Goal: Transaction & Acquisition: Purchase product/service

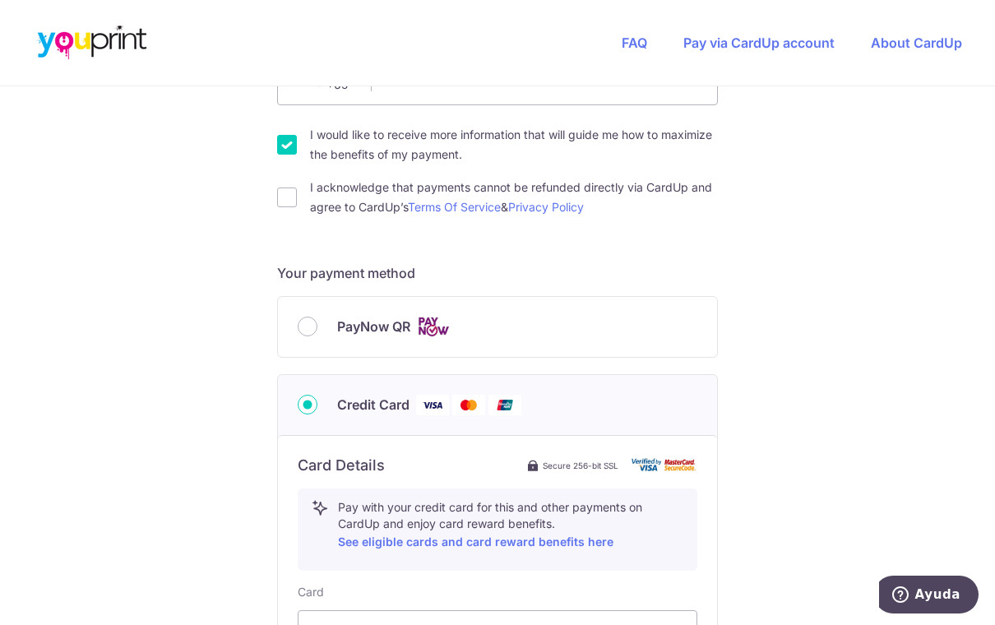
scroll to position [541, 0]
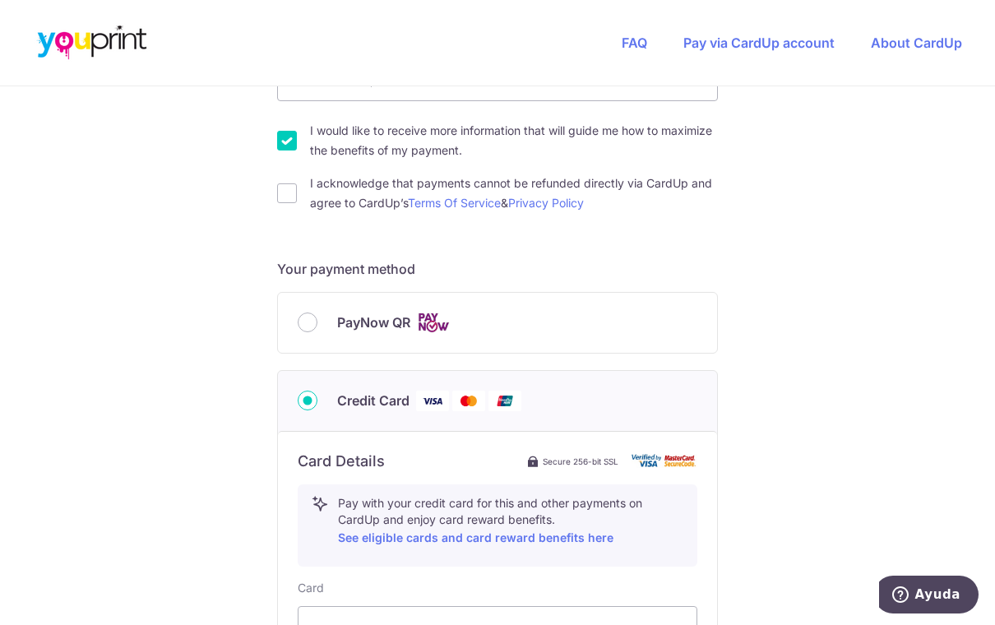
click at [307, 326] on input "PayNow QR" at bounding box center [308, 323] width 20 height 20
radio input "true"
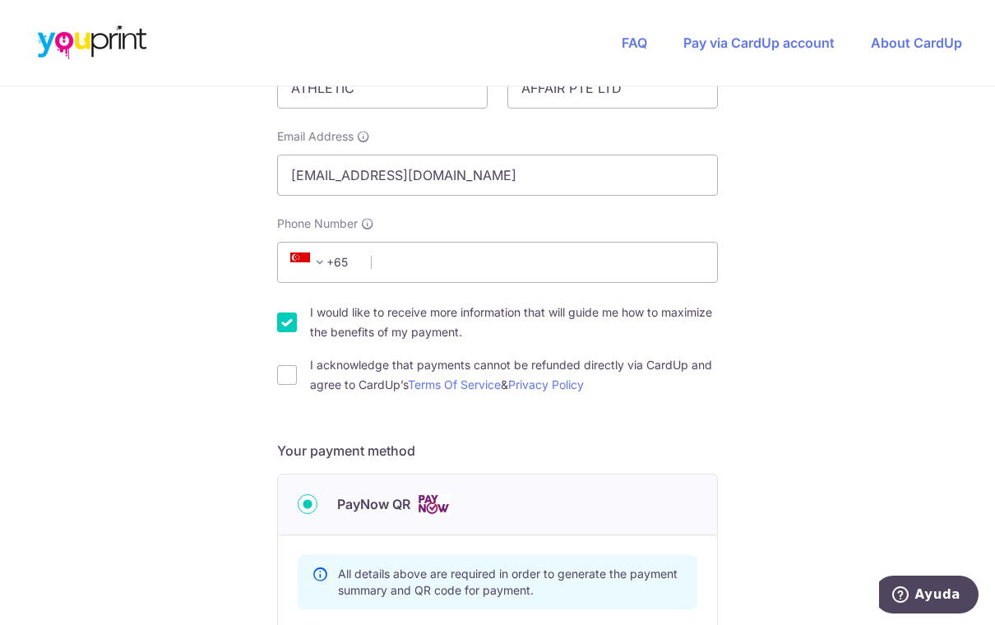
scroll to position [381, 0]
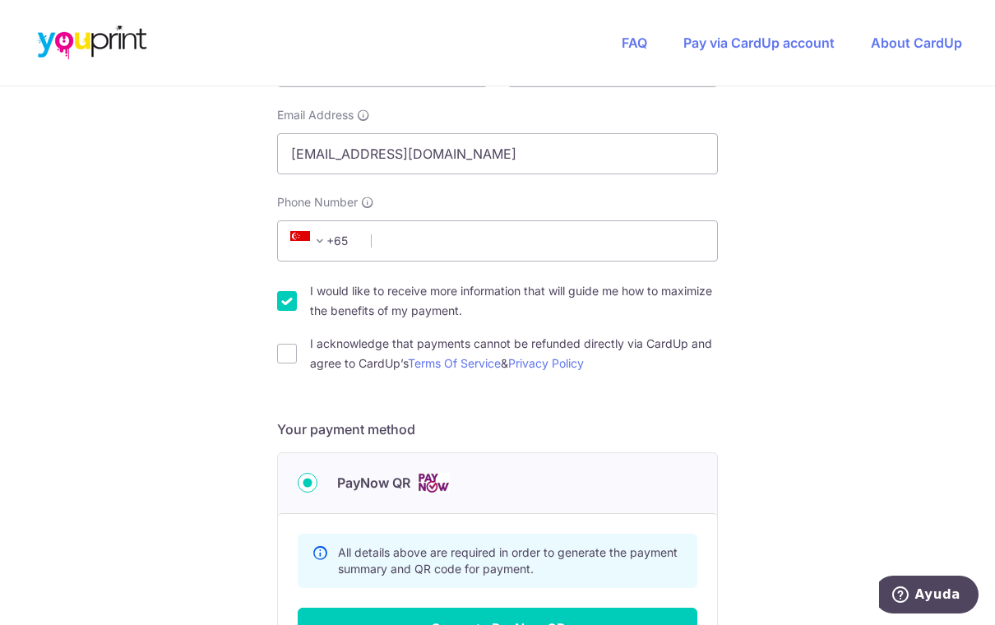
click at [337, 245] on span "+65" at bounding box center [322, 241] width 74 height 20
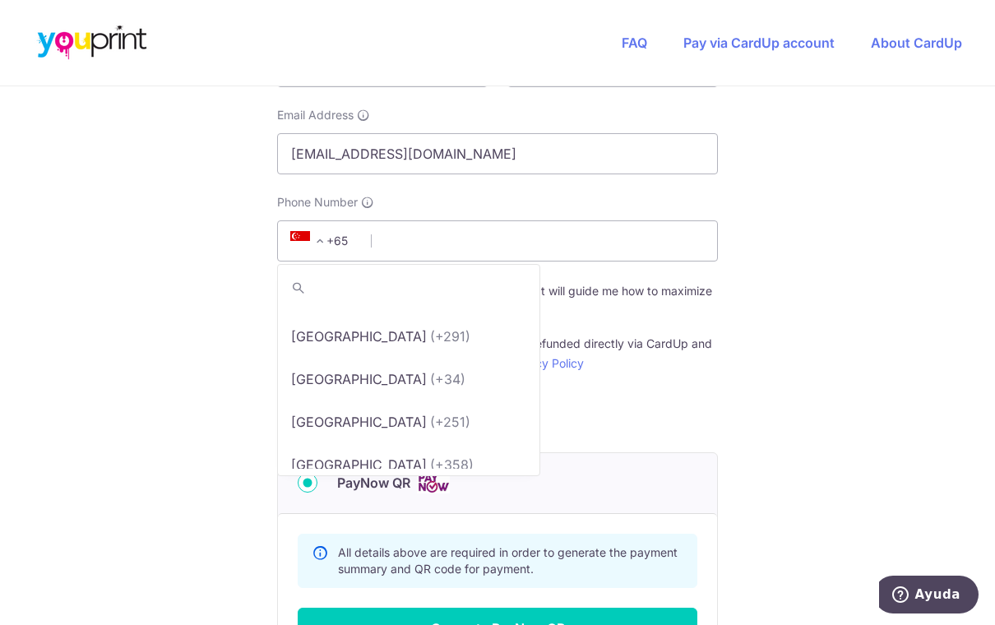
scroll to position [2846, 0]
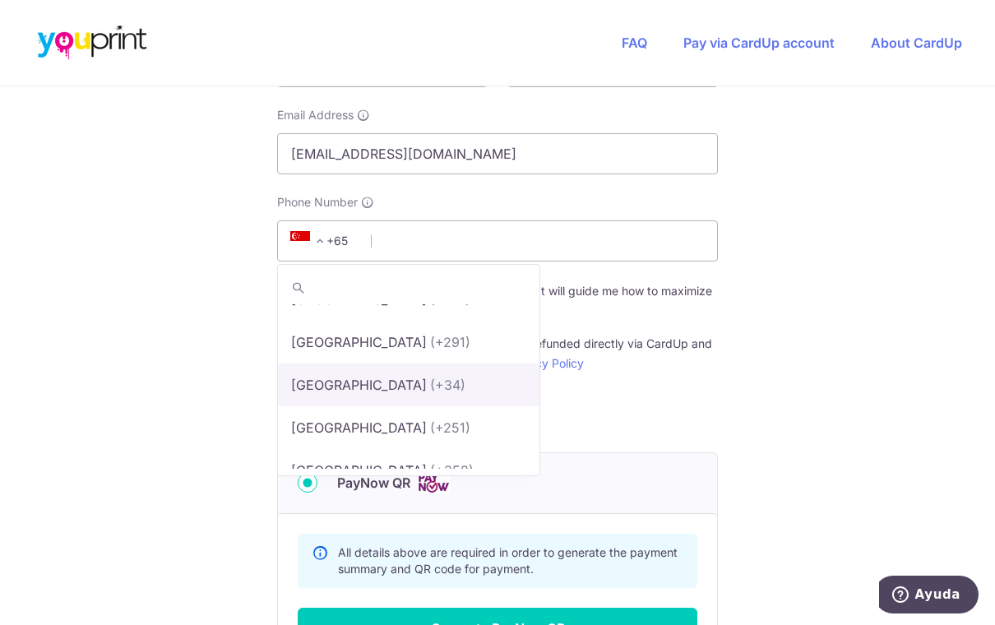
select select "68"
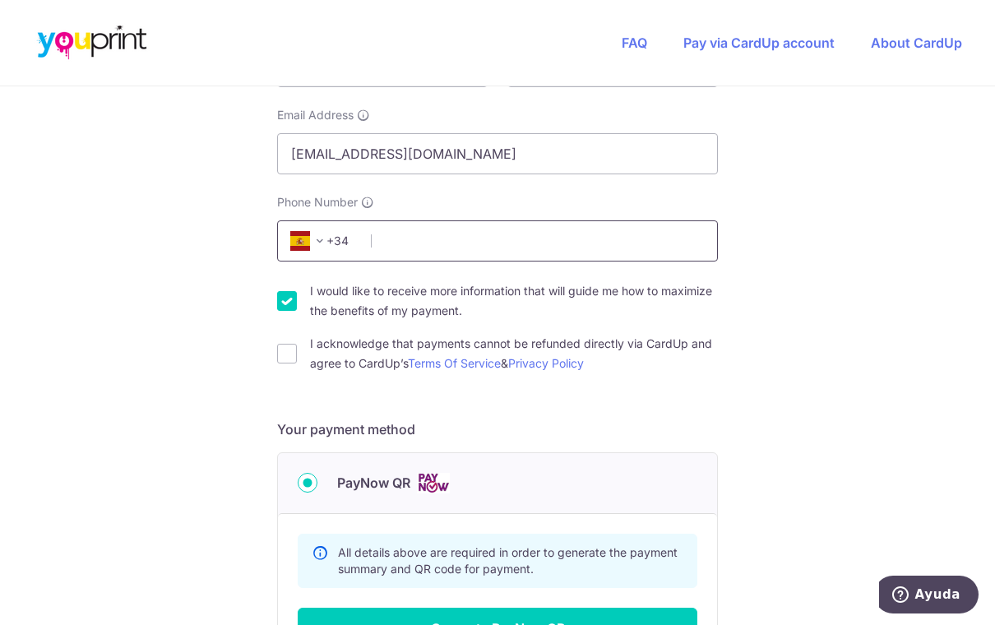
click at [533, 259] on input "Phone Number" at bounding box center [497, 240] width 441 height 41
type input "690871584"
click at [498, 624] on button "Generate PayNow QR" at bounding box center [498, 628] width 400 height 41
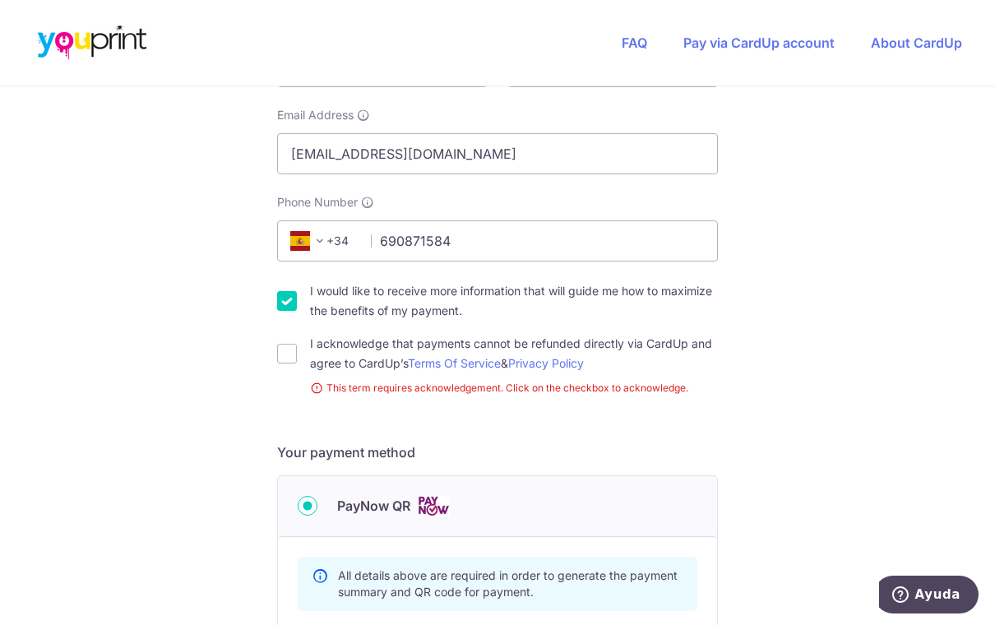
click at [285, 303] on input "I would like to receive more information that will guide me how to maximize the…" at bounding box center [287, 301] width 20 height 20
checkbox input "false"
click at [283, 364] on input "I acknowledge that payments cannot be refunded directly via CardUp and agree to…" at bounding box center [287, 354] width 20 height 20
checkbox input "true"
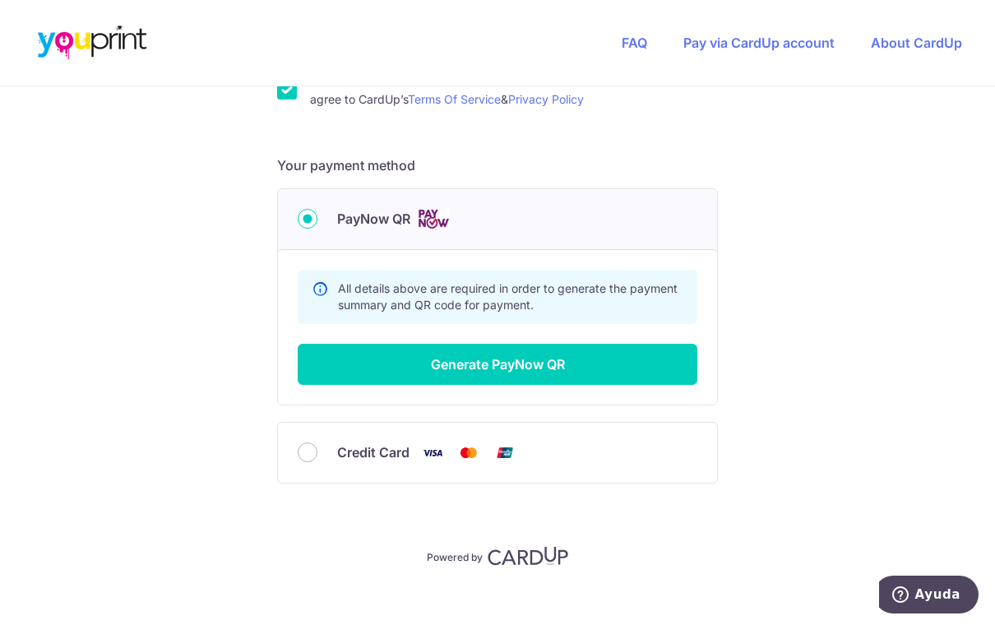
scroll to position [644, 0]
click at [387, 364] on button "Generate PayNow QR" at bounding box center [498, 365] width 400 height 41
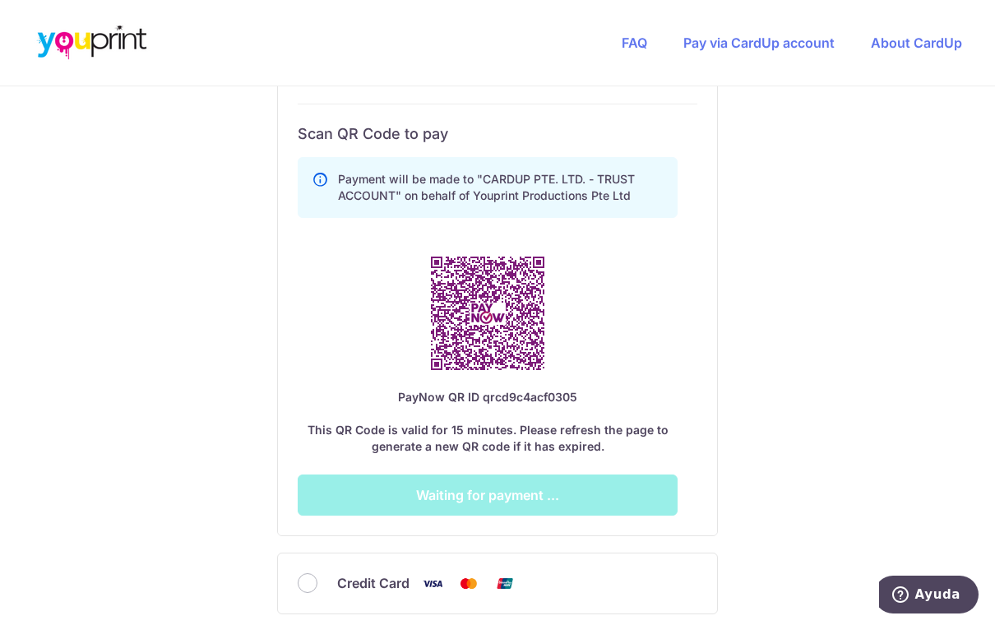
scroll to position [889, 0]
